Goal: Task Accomplishment & Management: Manage account settings

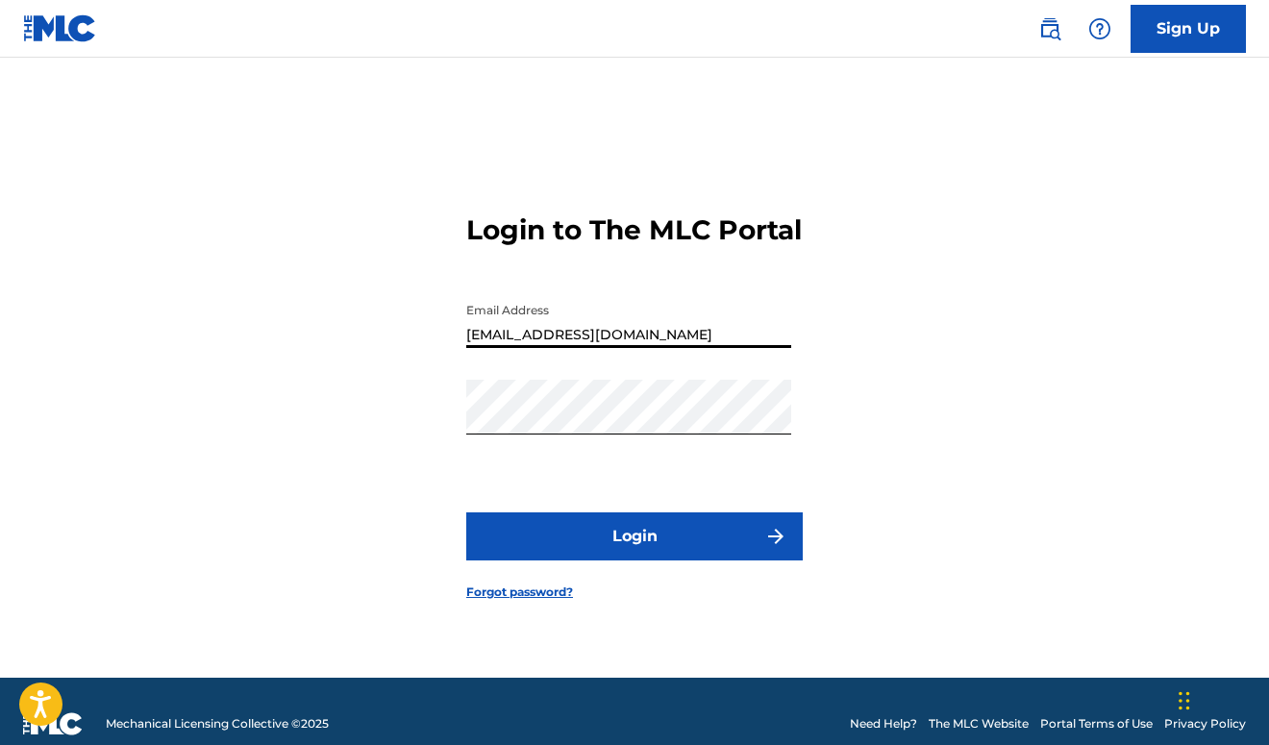
type input "[EMAIL_ADDRESS][DOMAIN_NAME]"
click at [617, 556] on button "Login" at bounding box center [634, 536] width 336 height 48
click at [389, 426] on div "Login to The MLC Portal Email Address keloproductions94@gmail.com Password Logi…" at bounding box center [634, 392] width 1269 height 572
click at [634, 553] on button "Login" at bounding box center [634, 536] width 336 height 48
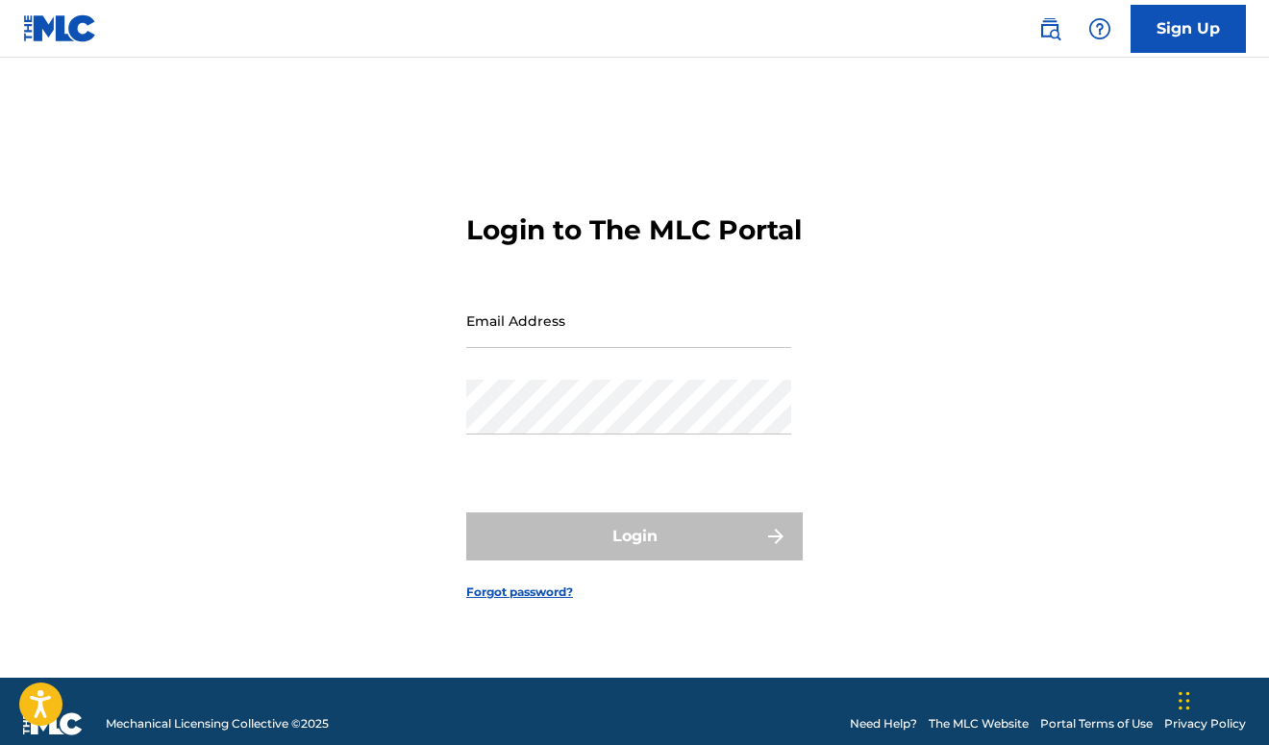
click at [543, 601] on link "Forgot password?" at bounding box center [519, 592] width 107 height 17
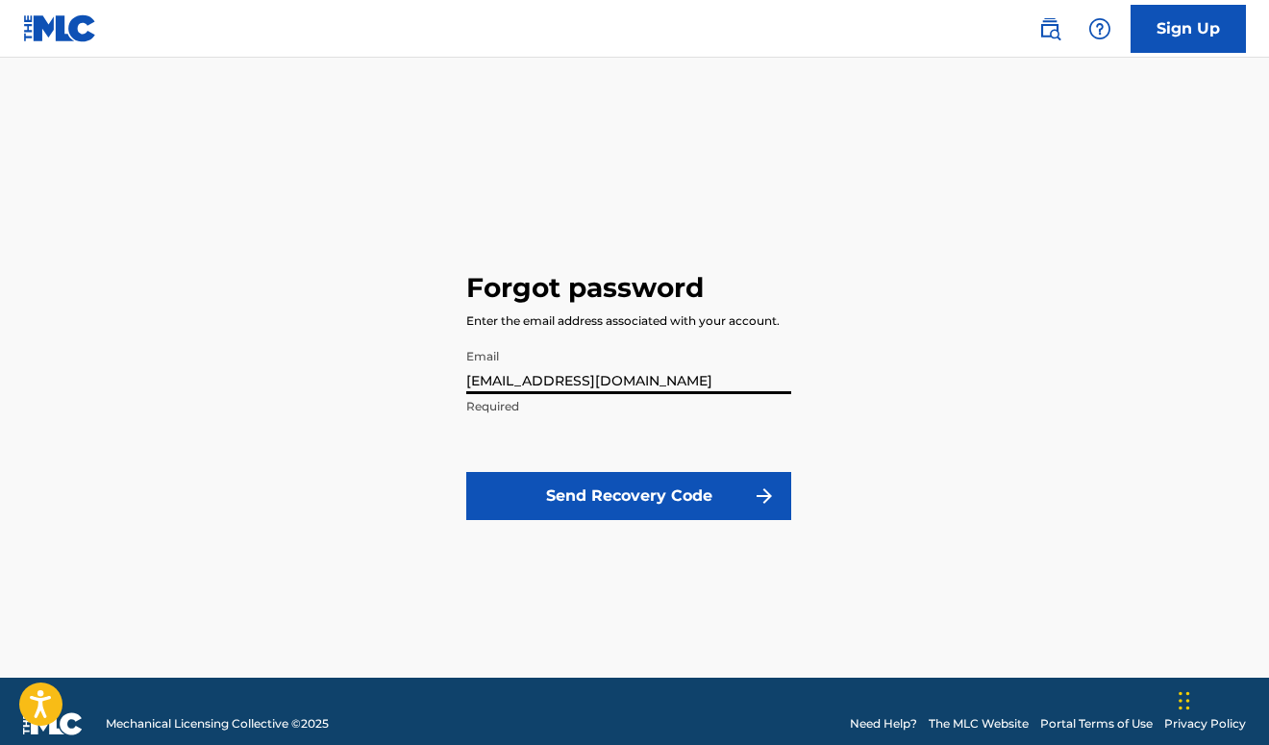
click at [466, 377] on input "[EMAIL_ADDRESS][DOMAIN_NAME]" at bounding box center [628, 366] width 325 height 55
type input "[EMAIL_ADDRESS][DOMAIN_NAME]"
click at [709, 490] on button "Send Recovery Code" at bounding box center [628, 496] width 325 height 48
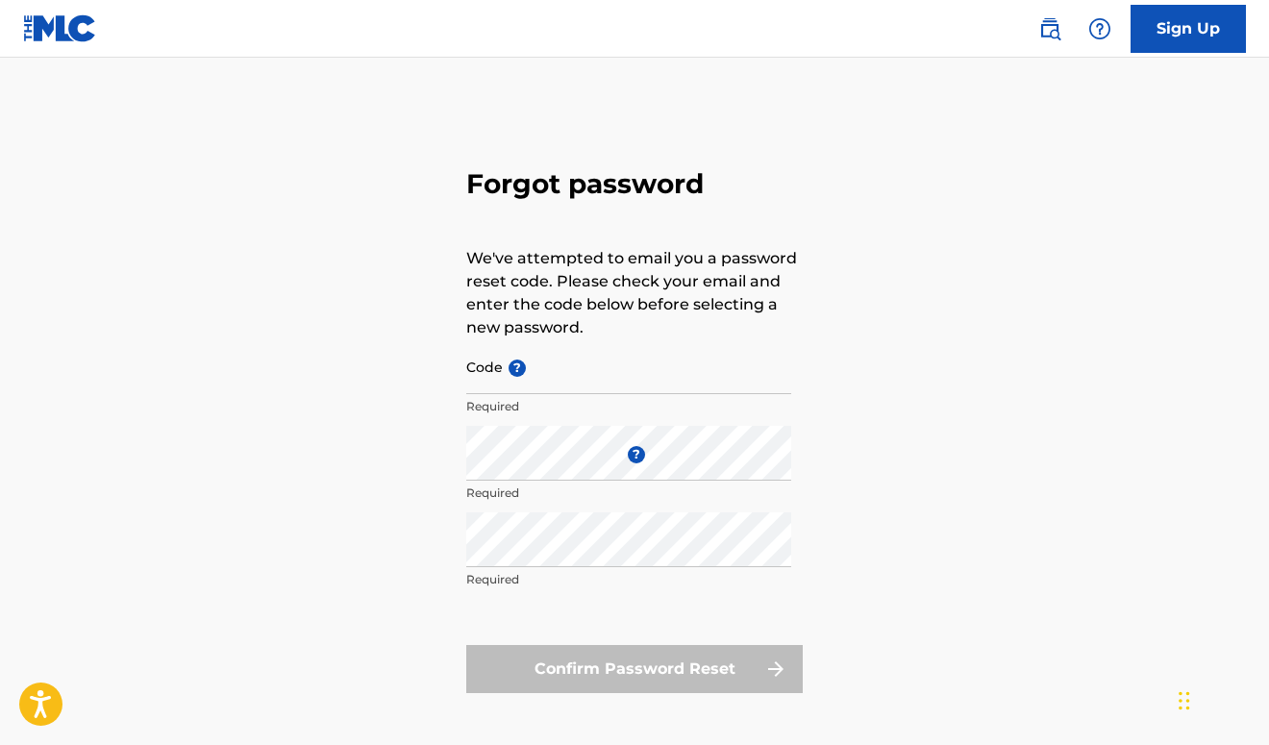
click at [554, 385] on input "Code ?" at bounding box center [628, 366] width 325 height 55
paste input "FP_5b49d4de535d2805390a098e10ac"
type input "FP_5b49d4de535d2805390a098e10ac"
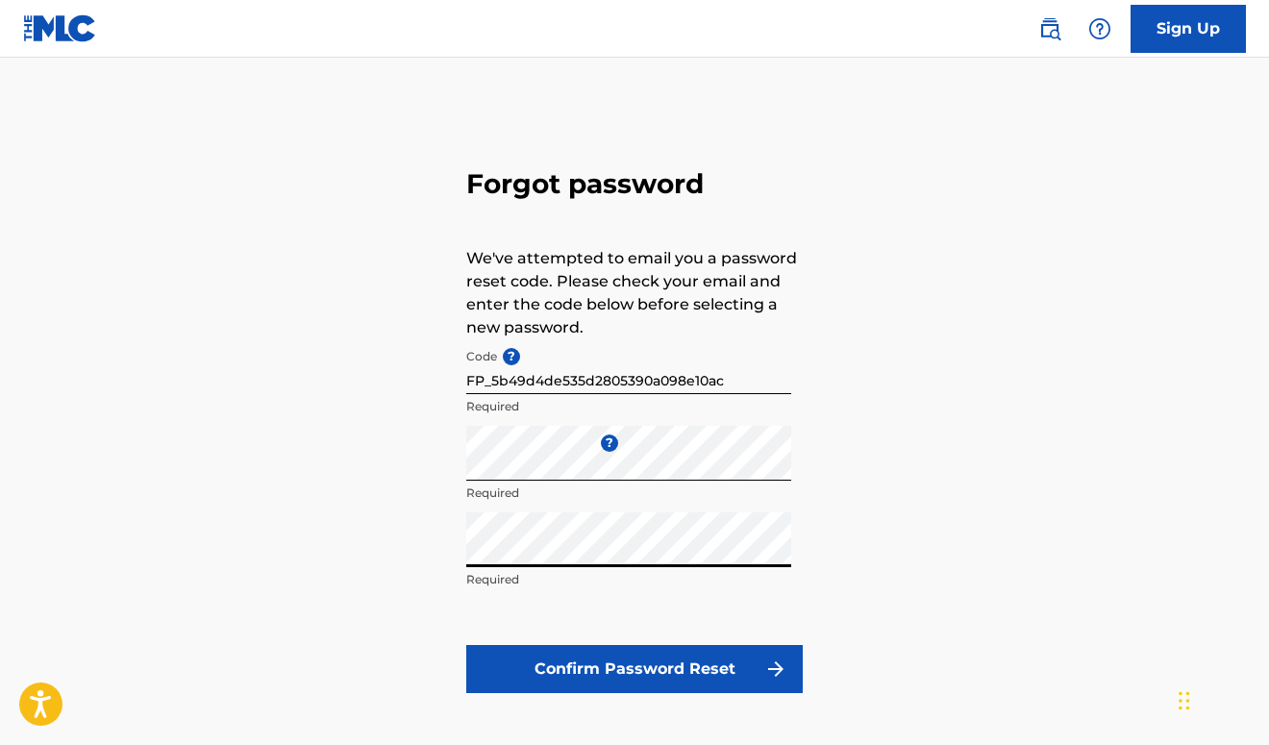
click at [760, 659] on button "Confirm Password Reset" at bounding box center [634, 669] width 336 height 48
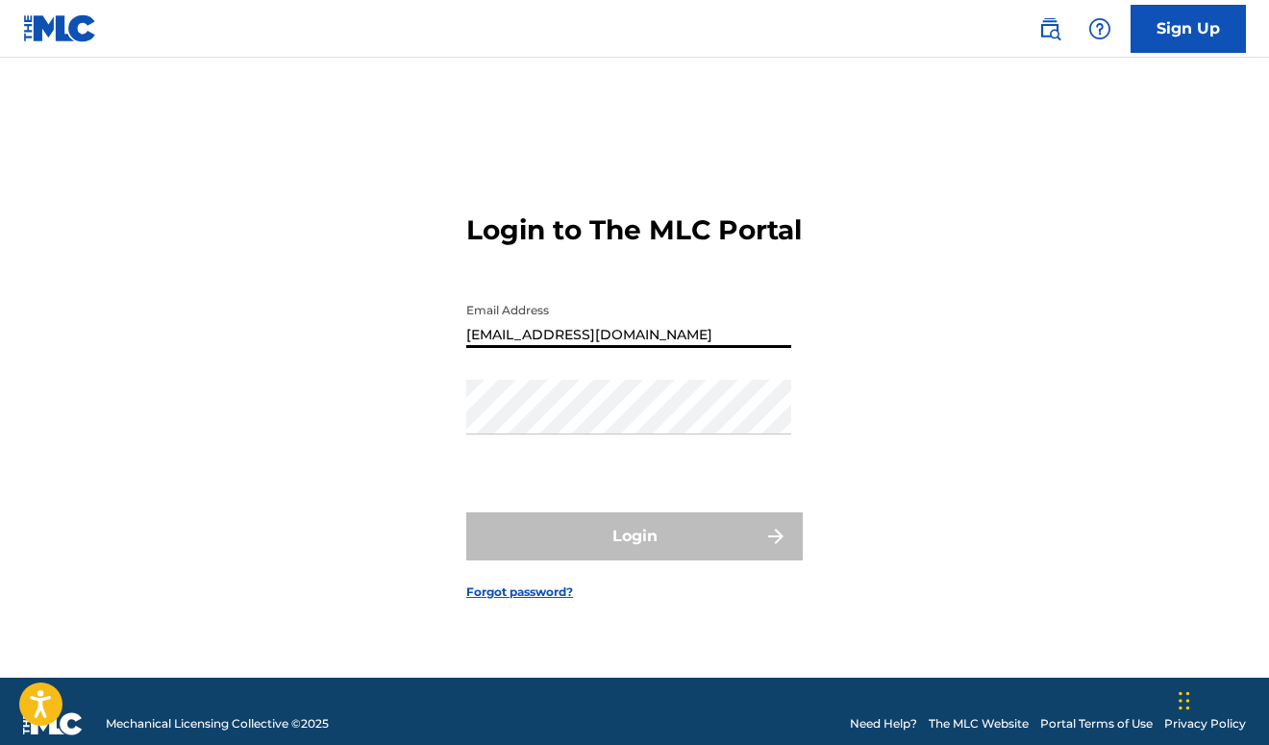
type input "[EMAIL_ADDRESS][DOMAIN_NAME]"
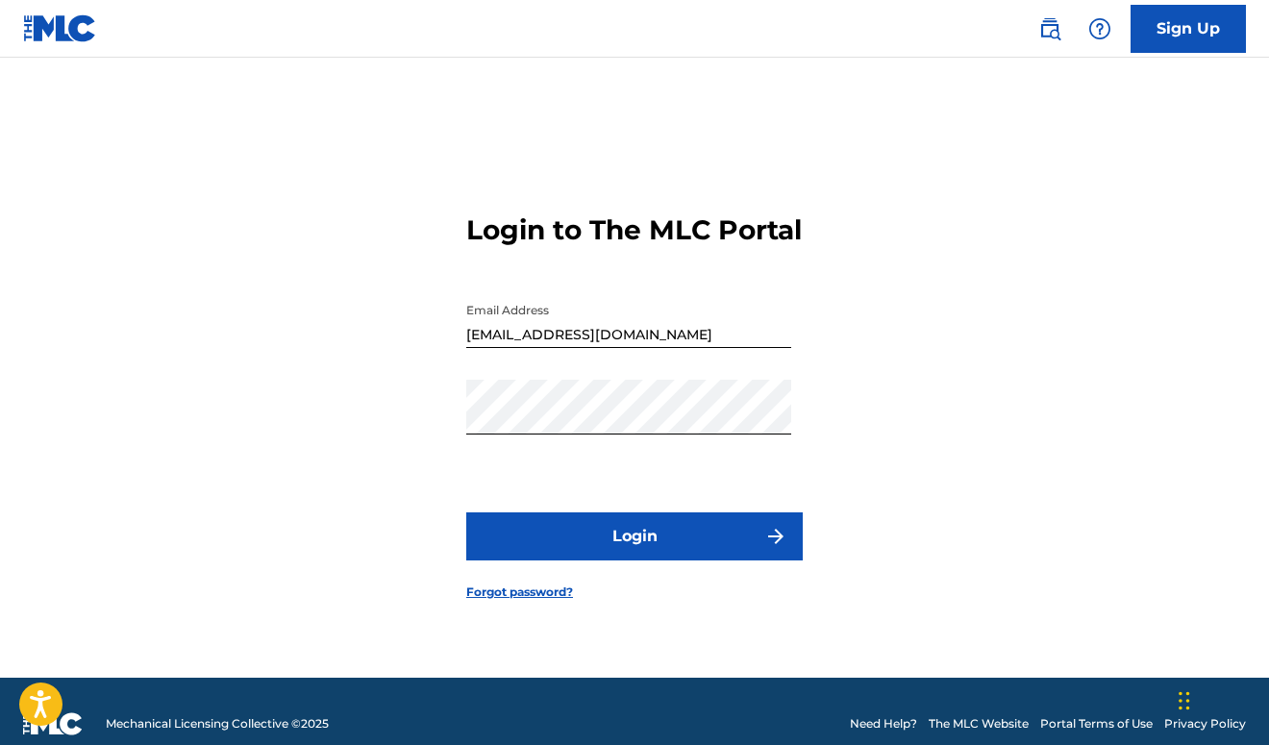
click at [669, 560] on button "Login" at bounding box center [634, 536] width 336 height 48
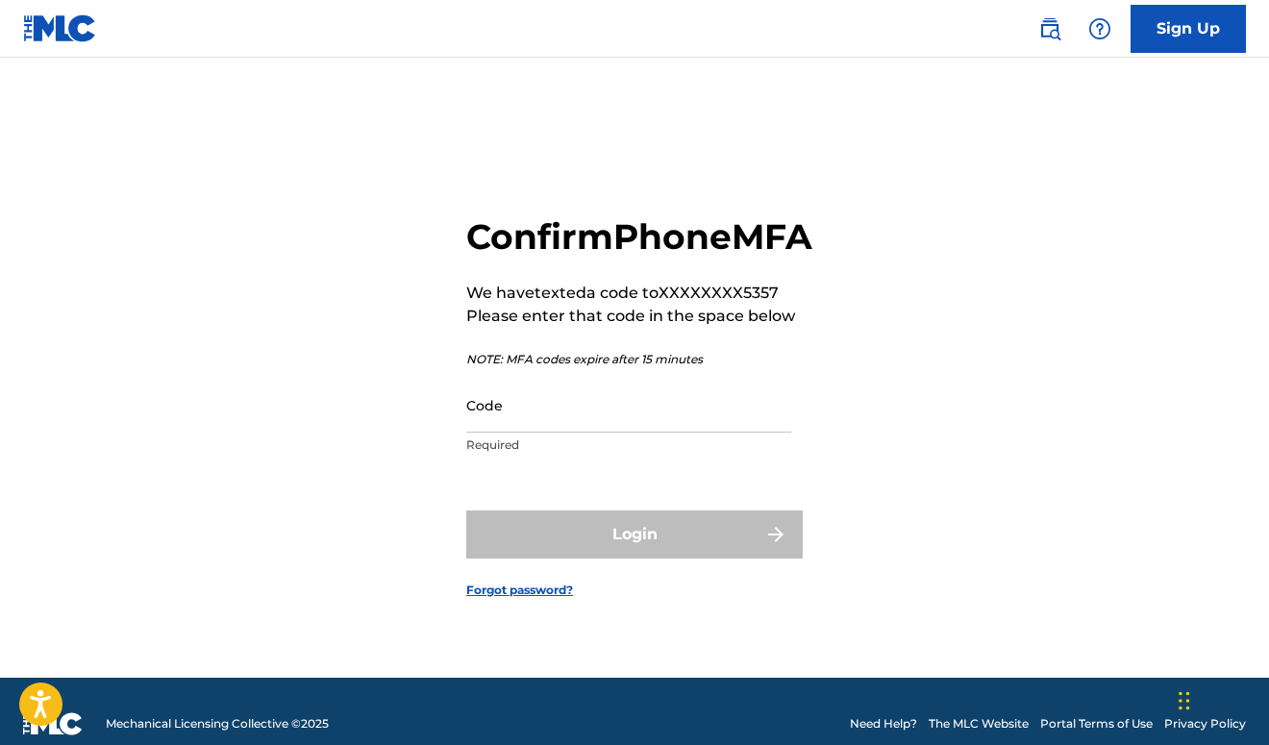
click at [677, 433] on input "Code" at bounding box center [628, 405] width 325 height 55
click at [674, 433] on input "Code" at bounding box center [628, 405] width 325 height 55
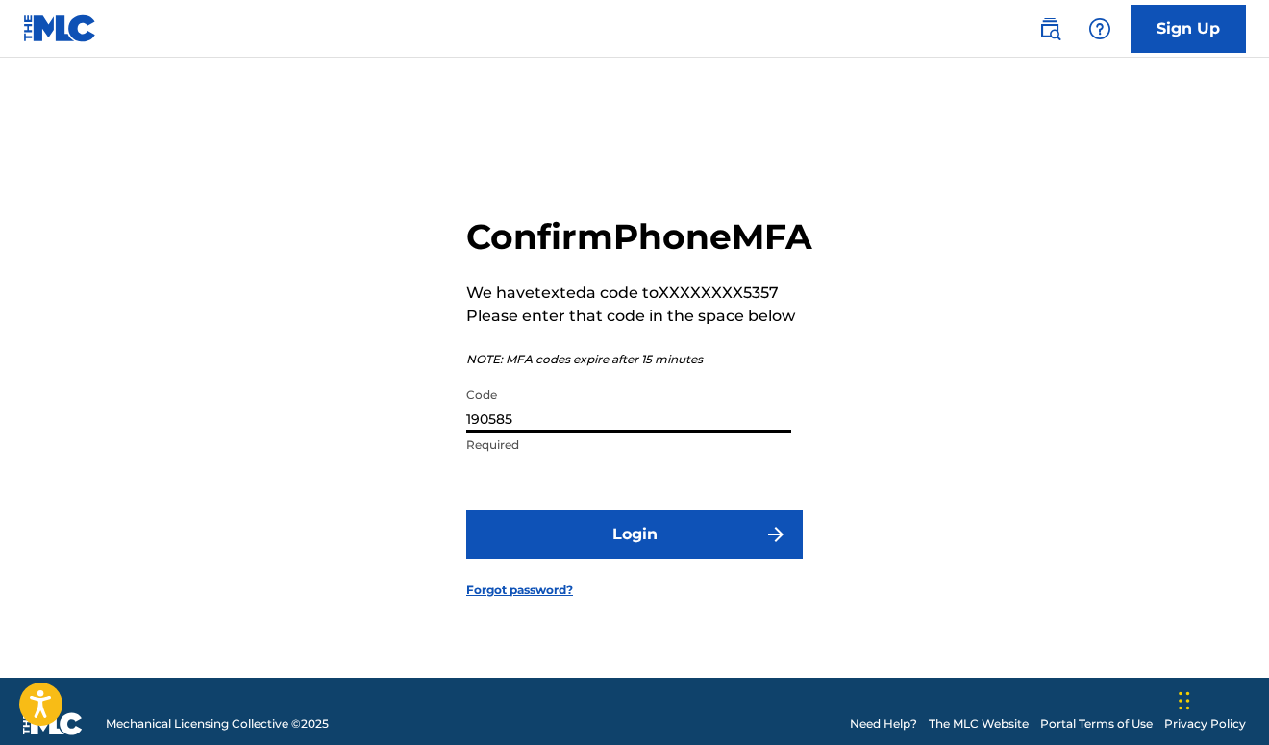
type input "190585"
click at [598, 559] on button "Login" at bounding box center [634, 534] width 336 height 48
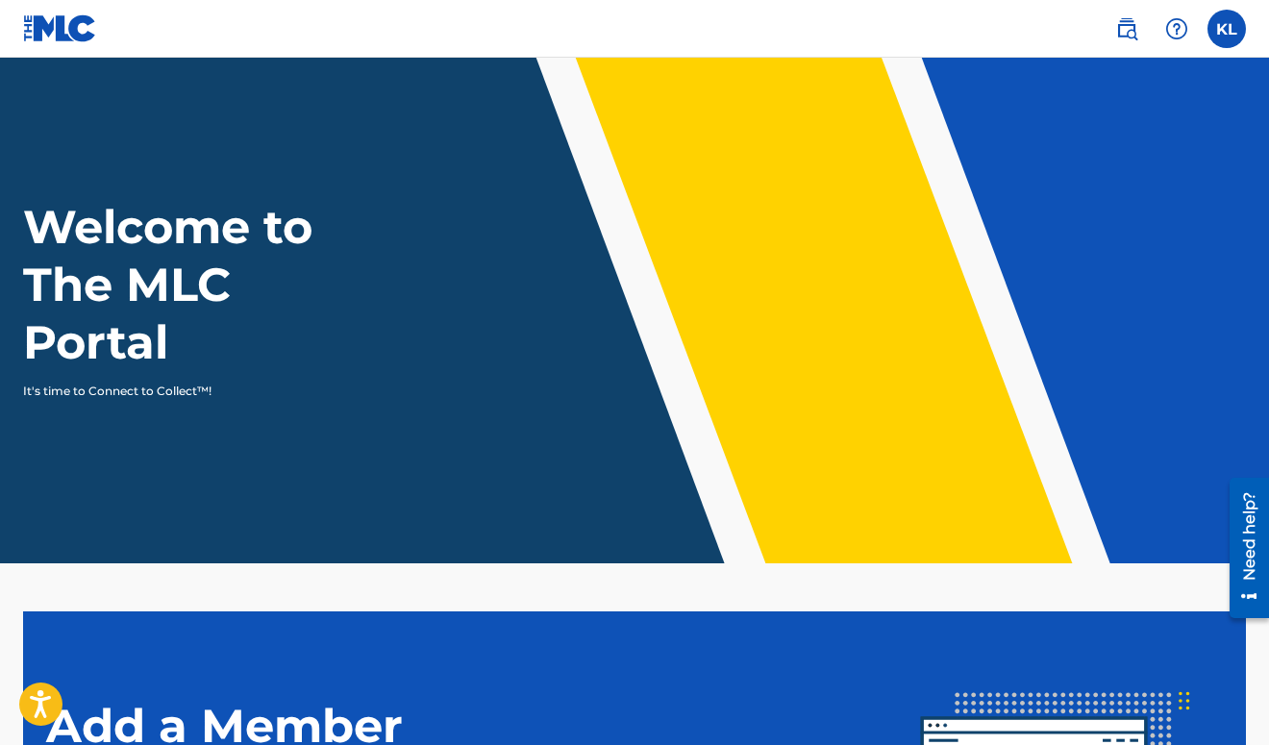
click at [1223, 36] on label at bounding box center [1226, 29] width 38 height 38
click at [1227, 29] on input "[PERSON_NAME] [EMAIL_ADDRESS][DOMAIN_NAME] Notification Preferences Profile Log…" at bounding box center [1227, 29] width 0 height 0
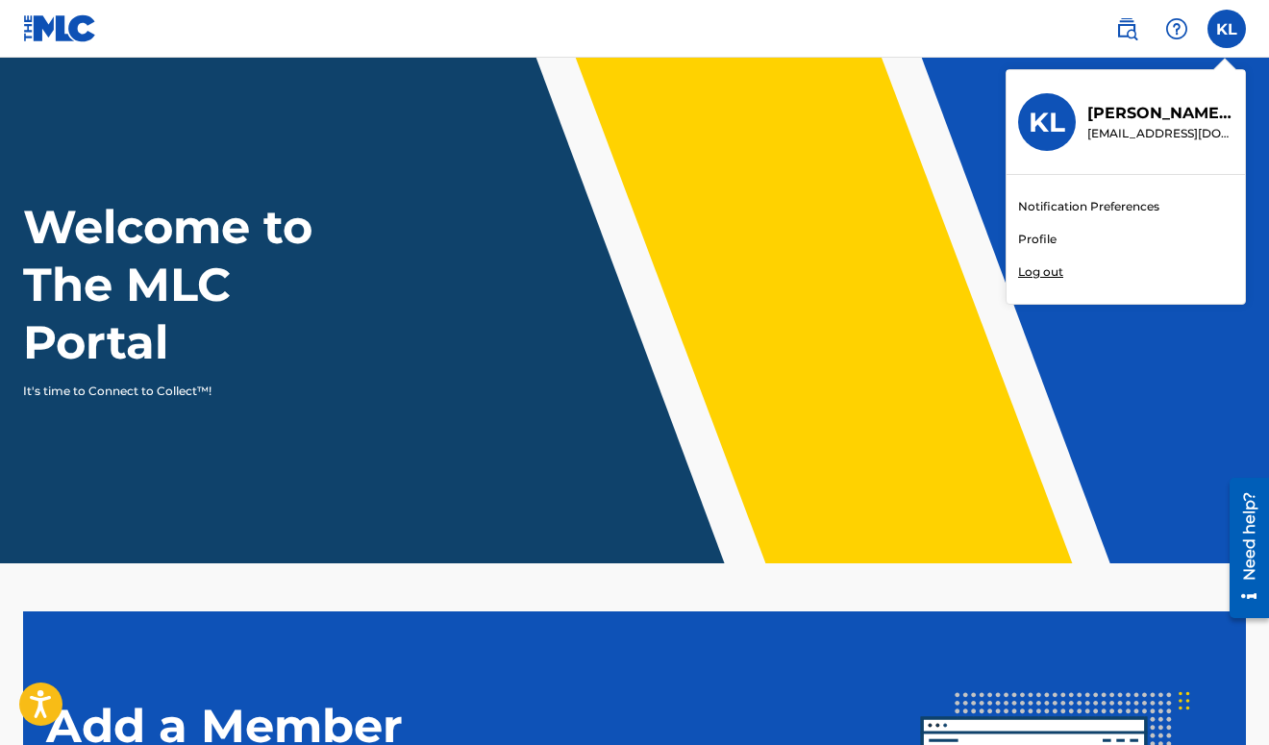
click at [1037, 241] on link "Profile" at bounding box center [1037, 239] width 38 height 17
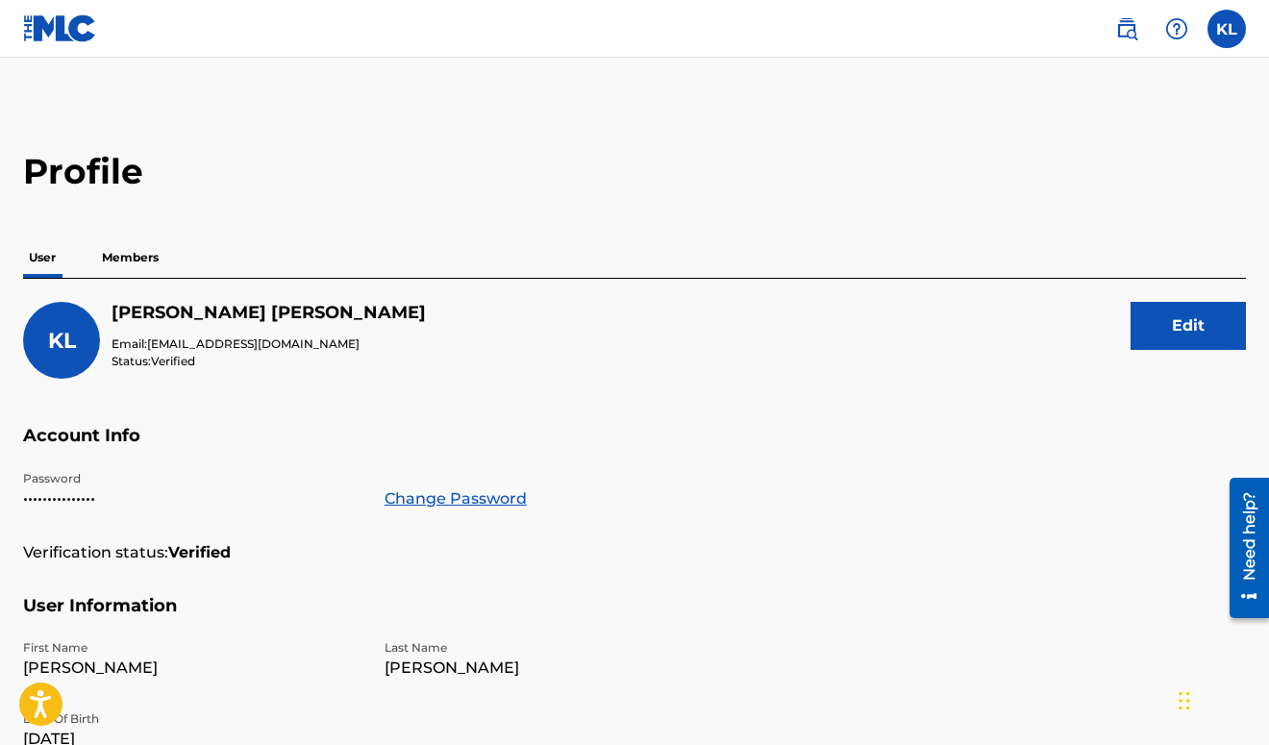
click at [1119, 31] on img at bounding box center [1126, 28] width 23 height 23
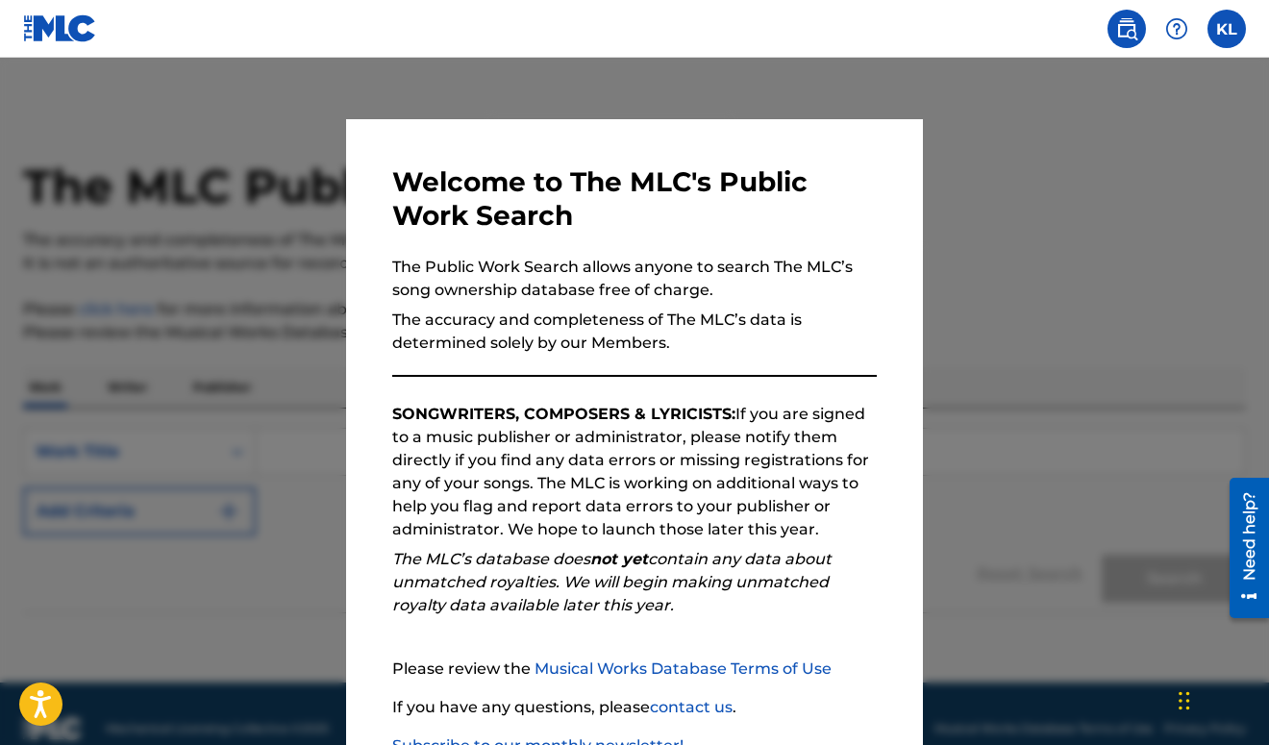
click at [1004, 222] on div at bounding box center [634, 430] width 1269 height 745
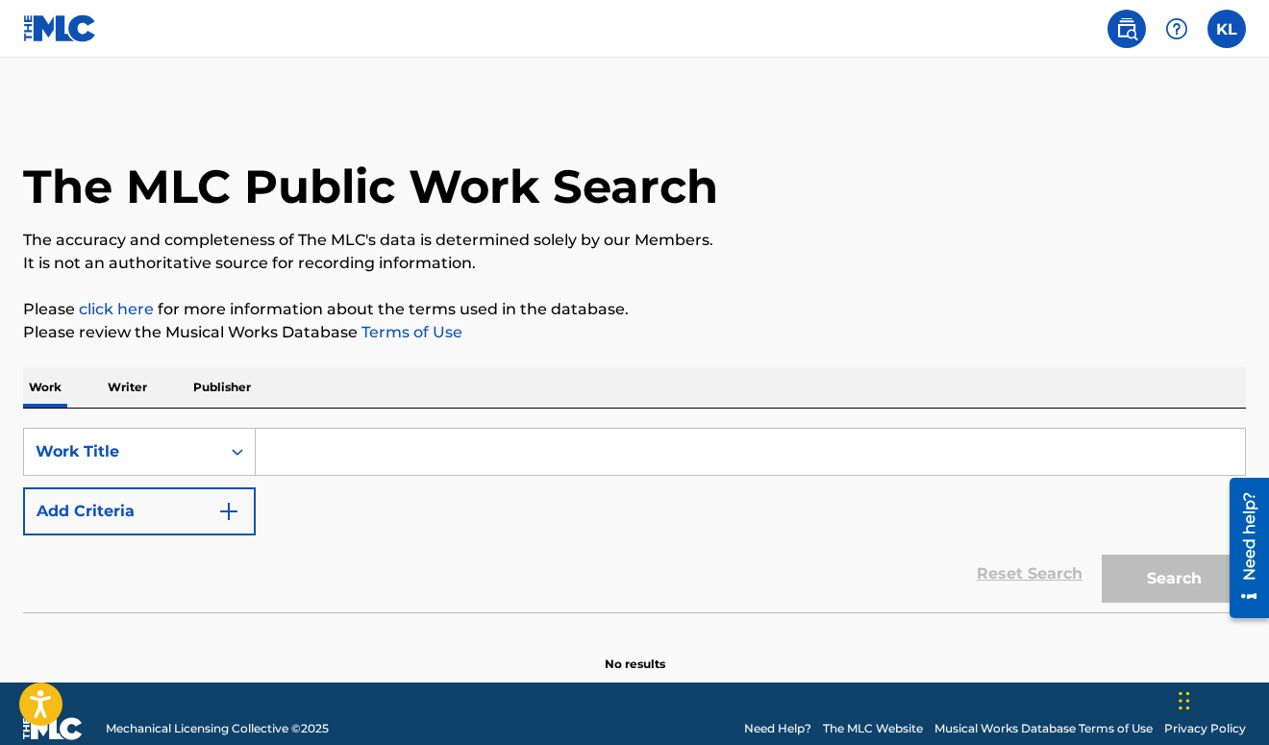
scroll to position [30, 0]
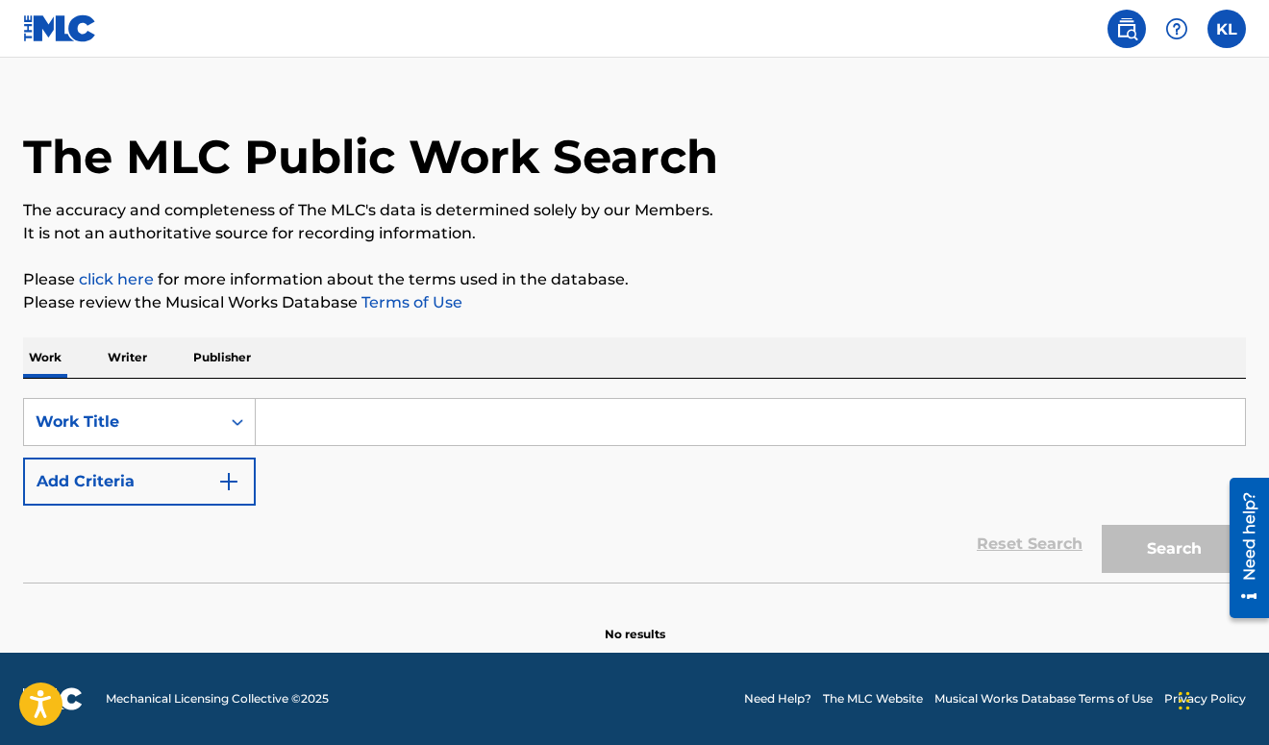
click at [119, 364] on p "Writer" at bounding box center [127, 357] width 51 height 40
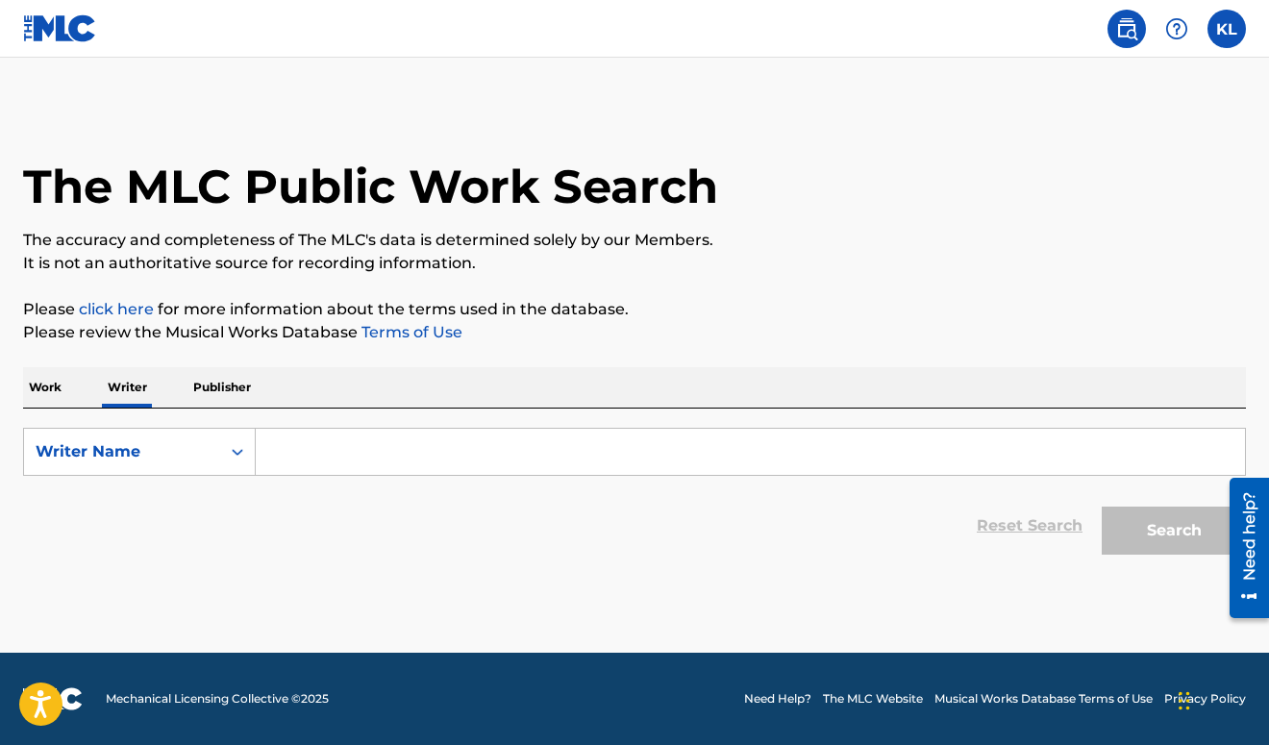
click at [247, 384] on p "Publisher" at bounding box center [221, 387] width 69 height 40
click at [54, 391] on p "Work" at bounding box center [45, 387] width 44 height 40
